Goal: Task Accomplishment & Management: Use online tool/utility

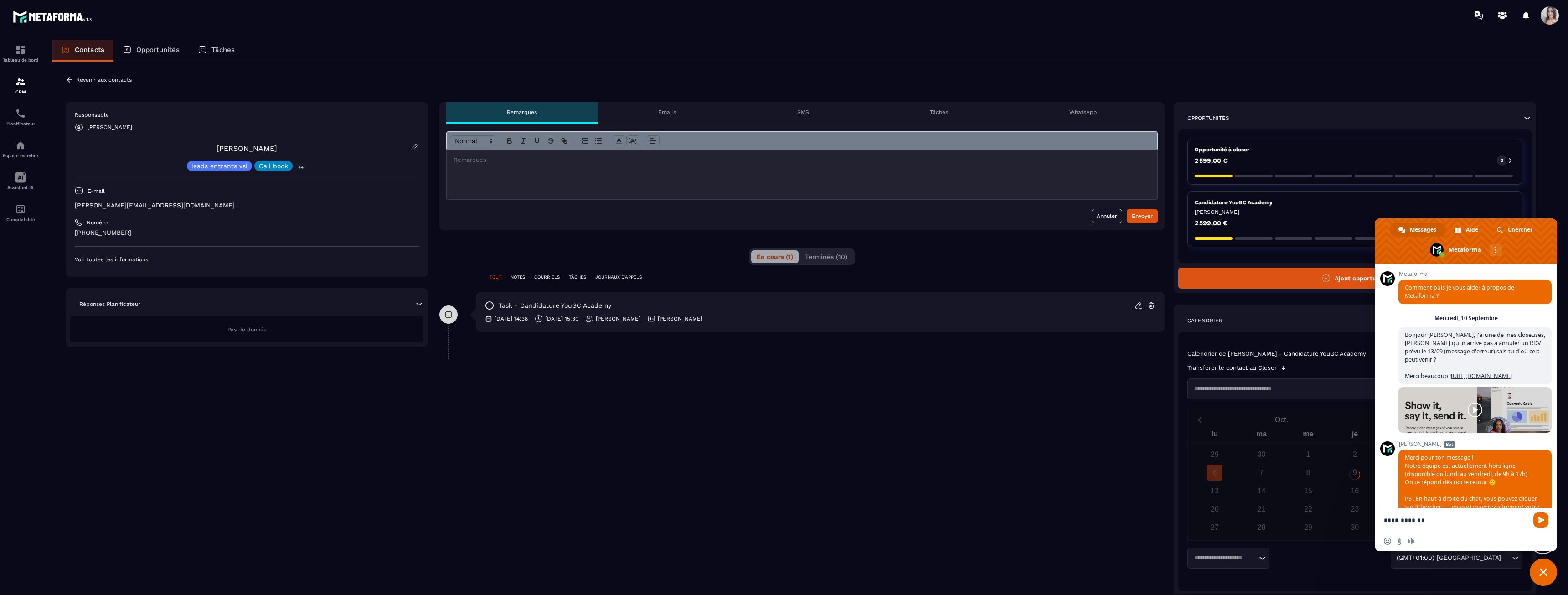
scroll to position [1386, 0]
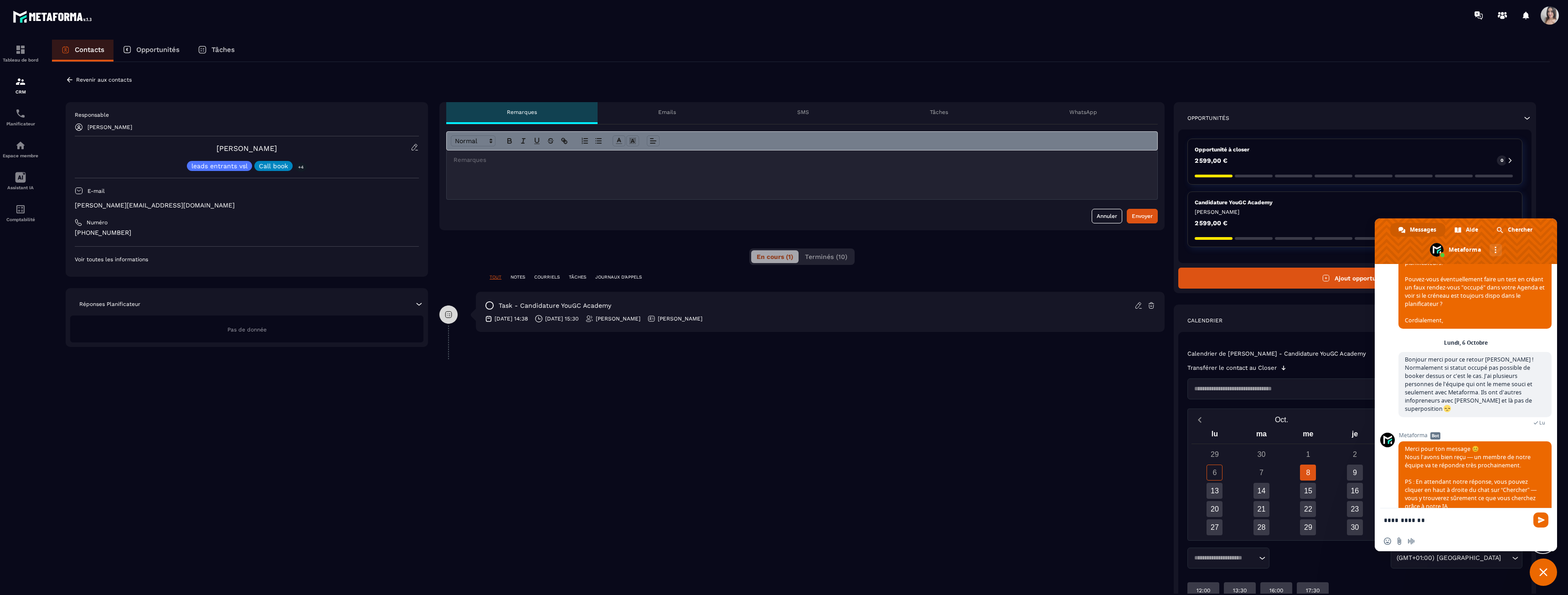
click at [1217, 474] on div "6" at bounding box center [1214, 473] width 16 height 16
click at [1267, 471] on div "7" at bounding box center [1261, 473] width 16 height 16
click at [1202, 466] on div "6" at bounding box center [1215, 473] width 47 height 16
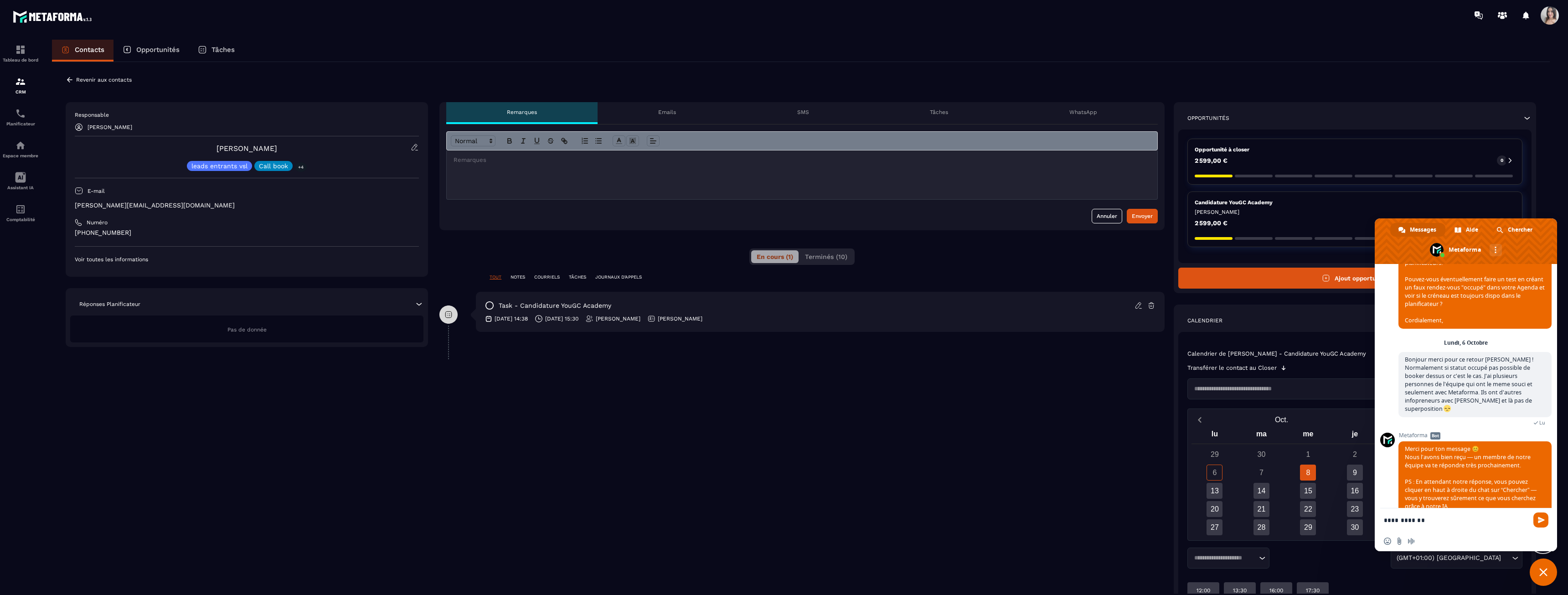
click at [1202, 466] on div "6" at bounding box center [1215, 473] width 47 height 16
click at [1225, 466] on div "6" at bounding box center [1215, 473] width 47 height 16
click at [1211, 472] on div "6" at bounding box center [1214, 473] width 16 height 16
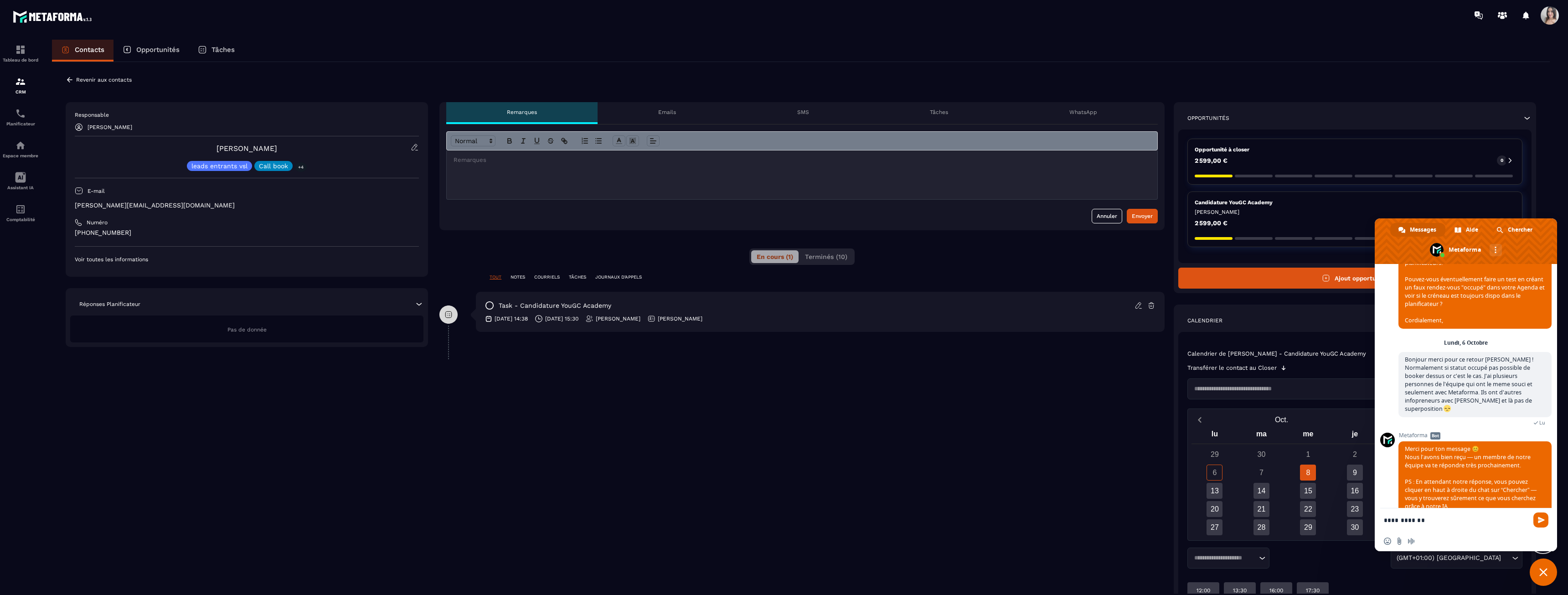
click at [1211, 472] on div "6" at bounding box center [1214, 473] width 16 height 16
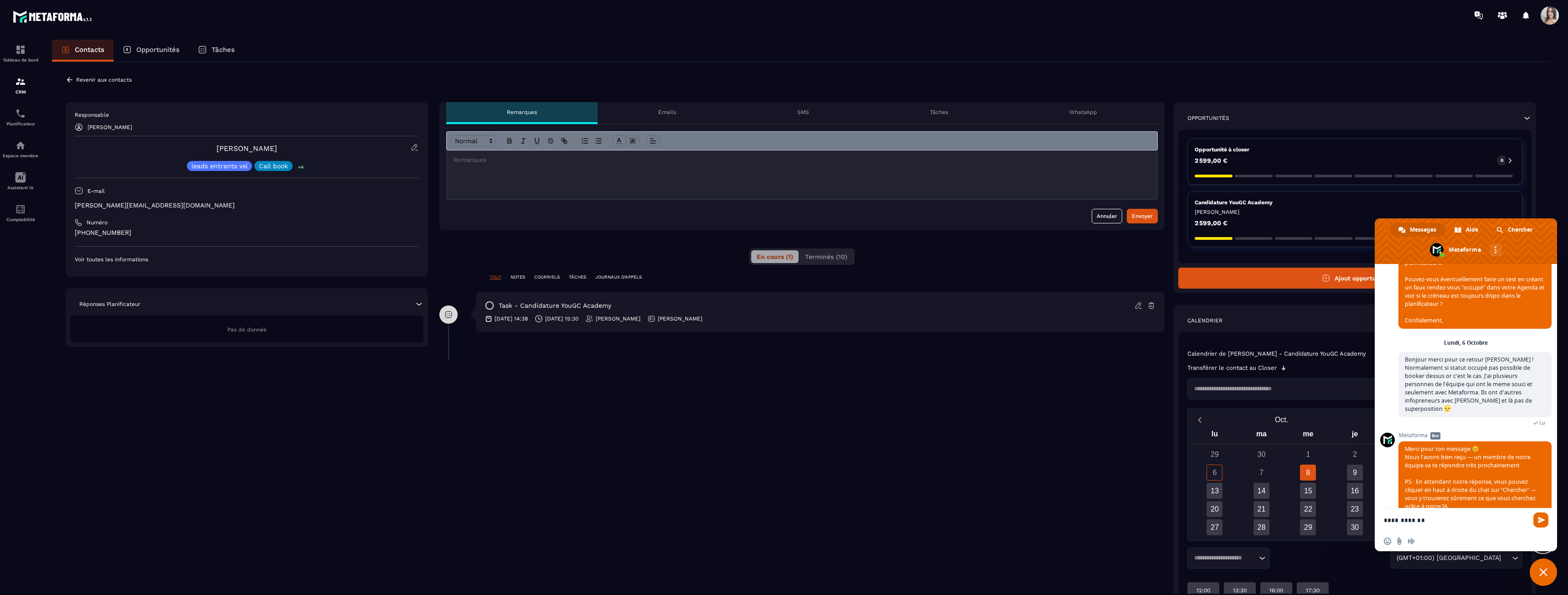
click at [1211, 472] on div "6" at bounding box center [1214, 473] width 16 height 16
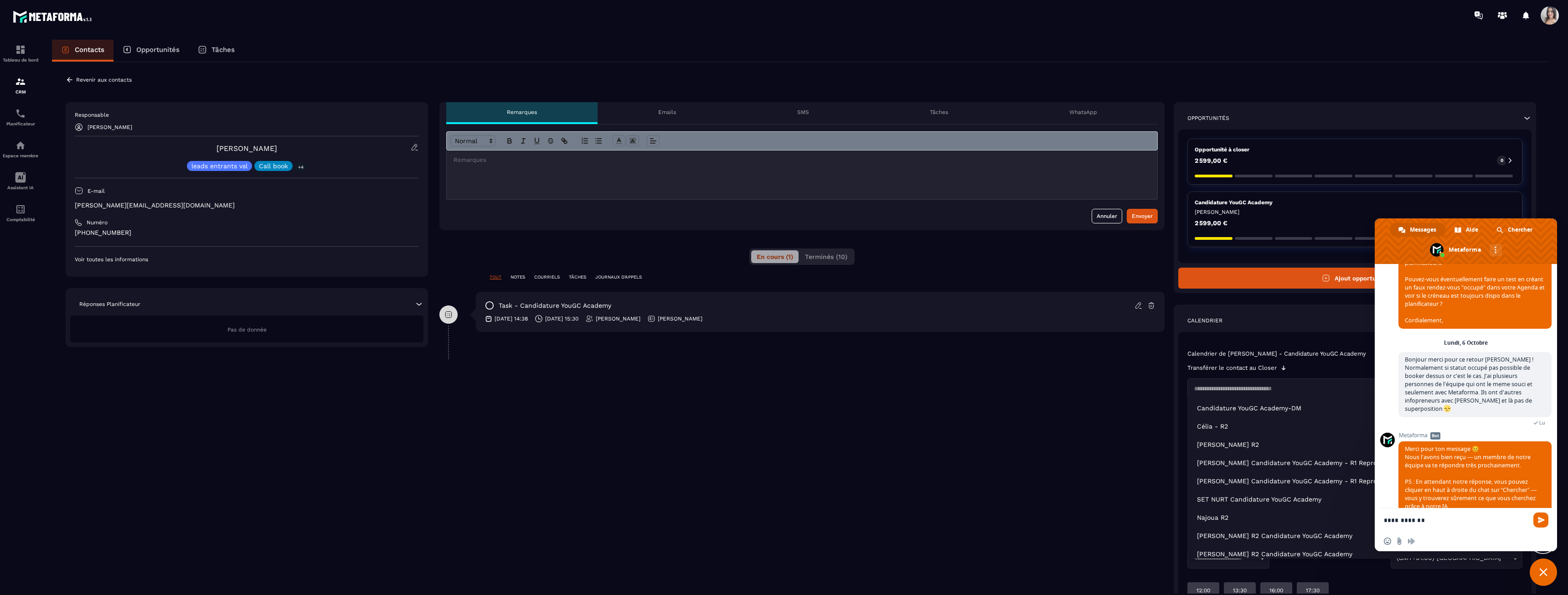
click at [1237, 392] on input "Search for option" at bounding box center [1350, 389] width 319 height 9
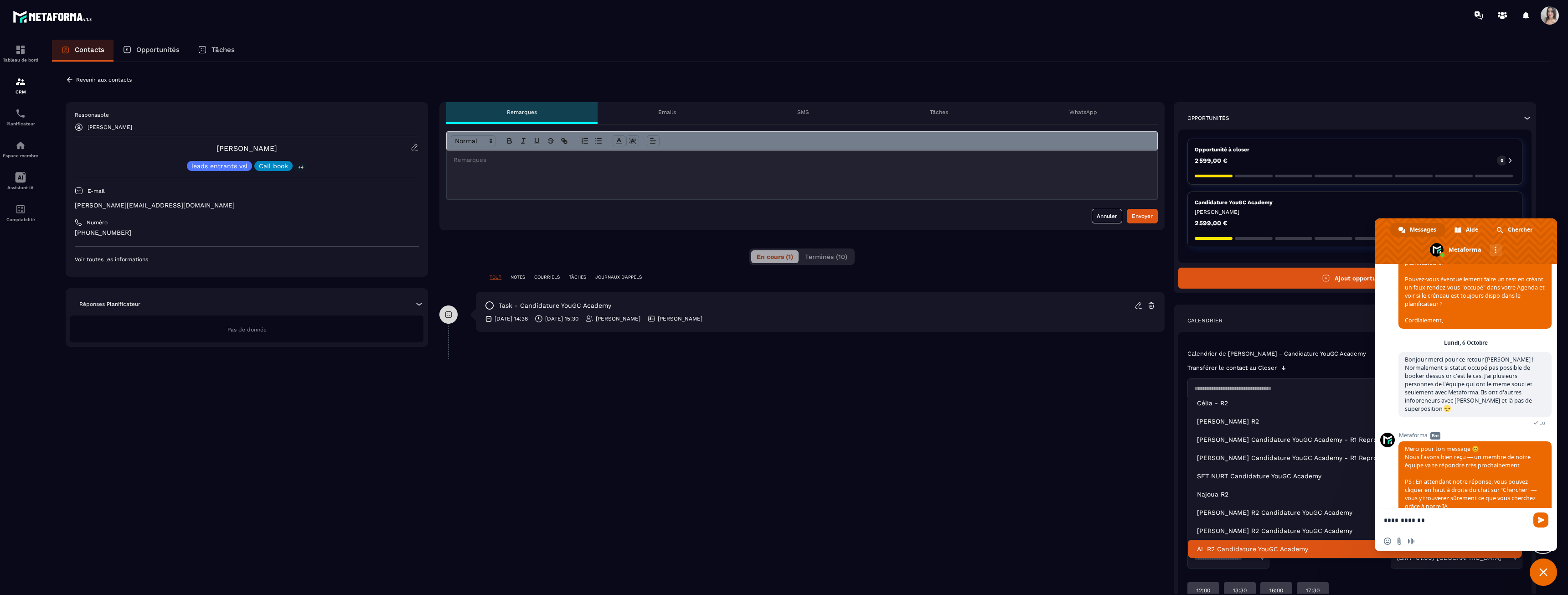
scroll to position [19, 0]
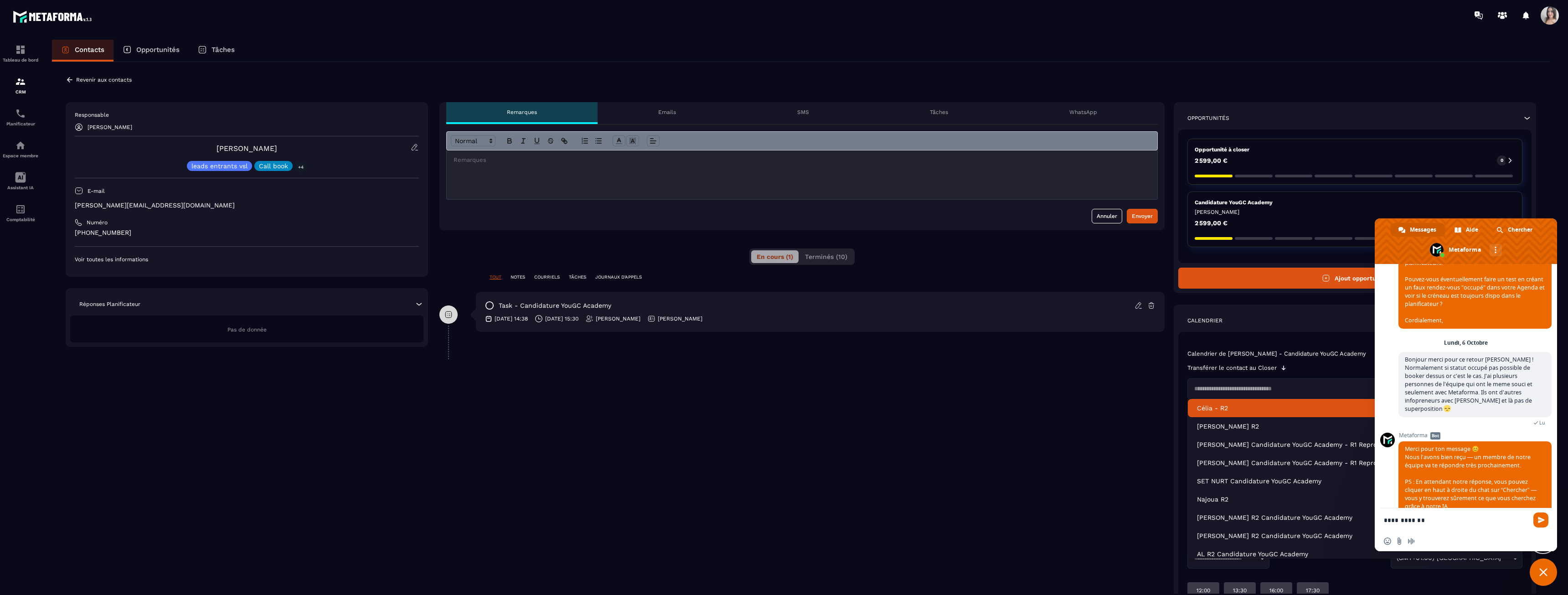
click at [1229, 390] on input "Search for option" at bounding box center [1350, 389] width 319 height 9
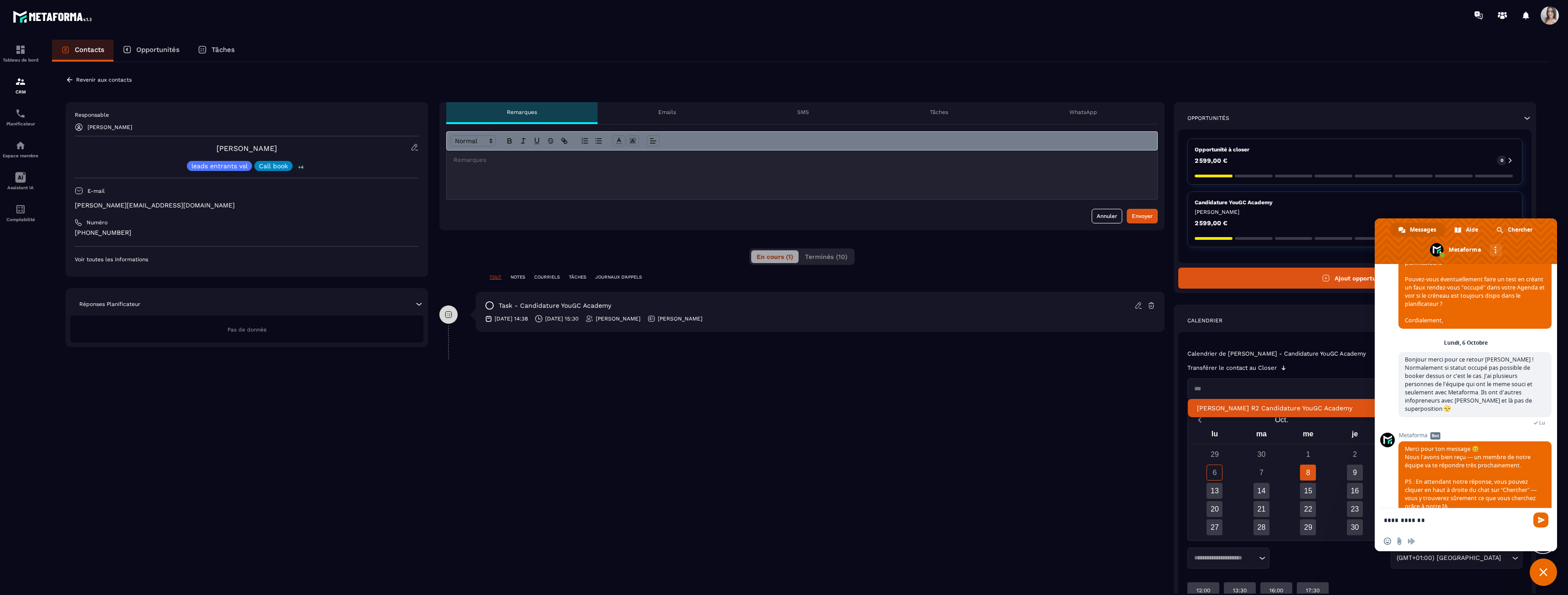
type input "****"
drag, startPoint x: 1229, startPoint y: 390, endPoint x: 1146, endPoint y: 382, distance: 83.4
click at [1146, 382] on div "**********" at bounding box center [800, 360] width 1470 height 515
click at [1225, 369] on p "Transférer le contact au Closer" at bounding box center [1232, 368] width 89 height 7
click at [1224, 199] on p "Candidature YouGC Academy" at bounding box center [1355, 202] width 320 height 7
